Goal: Check status: Check status

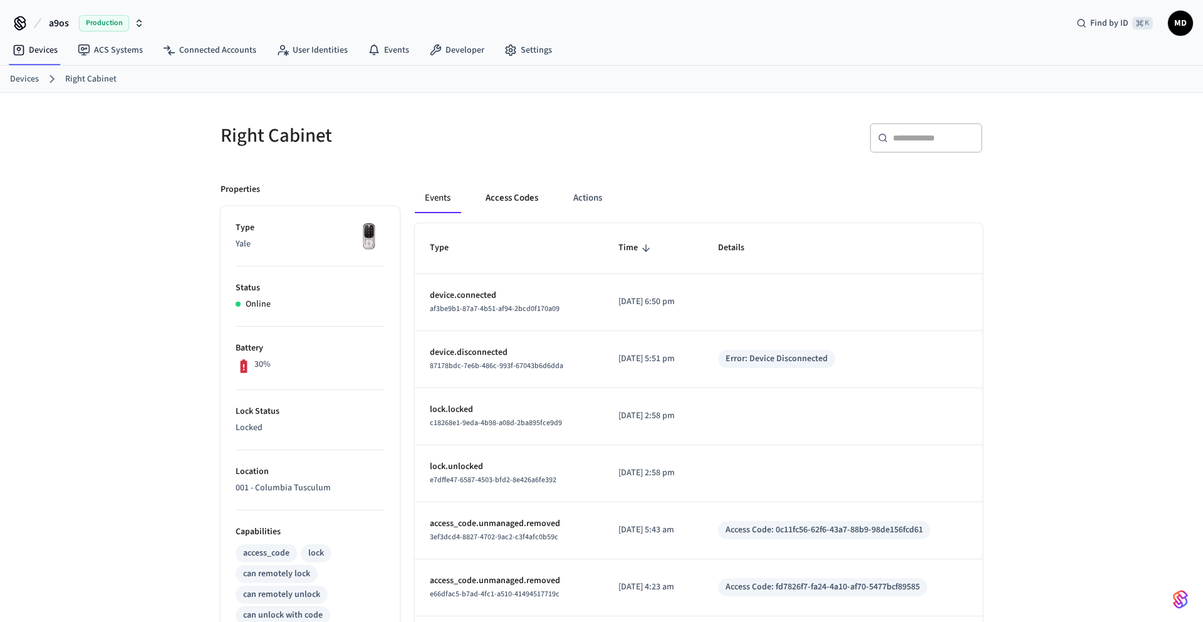
click at [489, 197] on button "Access Codes" at bounding box center [512, 198] width 73 height 30
